Goal: Find specific page/section: Find specific page/section

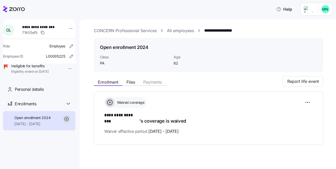
scroll to position [1, 0]
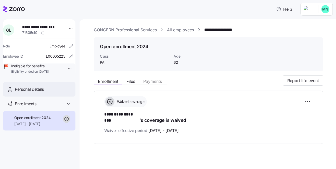
click at [26, 93] on span "Personal details" at bounding box center [29, 89] width 29 height 6
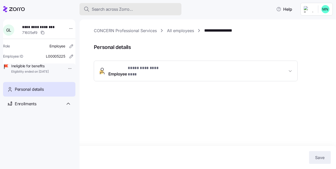
click at [124, 11] on span "Search across Zorro..." at bounding box center [112, 9] width 41 height 6
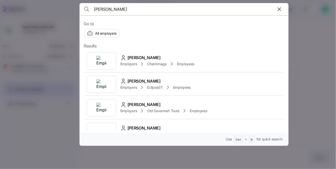
type input "[PERSON_NAME]"
click at [277, 7] on icon "button" at bounding box center [280, 9] width 6 height 6
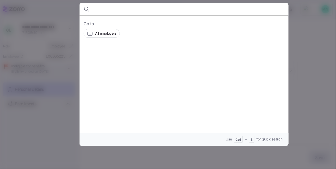
click at [70, 14] on div at bounding box center [168, 84] width 336 height 169
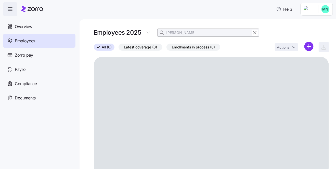
click at [109, 29] on h1 "Employees 2025" at bounding box center [117, 33] width 47 height 8
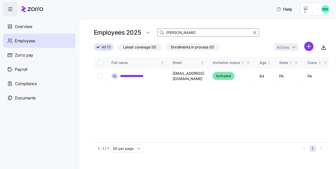
click at [110, 48] on span "All (1)" at bounding box center [106, 47] width 9 height 7
click at [94, 49] on input "All (1)" at bounding box center [94, 49] width 0 height 0
click at [182, 34] on input "[PERSON_NAME]" at bounding box center [208, 33] width 102 height 8
type input "l"
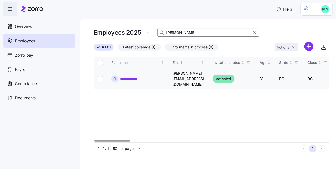
type input "[PERSON_NAME]"
click at [132, 77] on link "**********" at bounding box center [131, 78] width 23 height 5
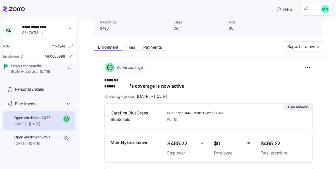
scroll to position [53, 0]
